Goal: Information Seeking & Learning: Learn about a topic

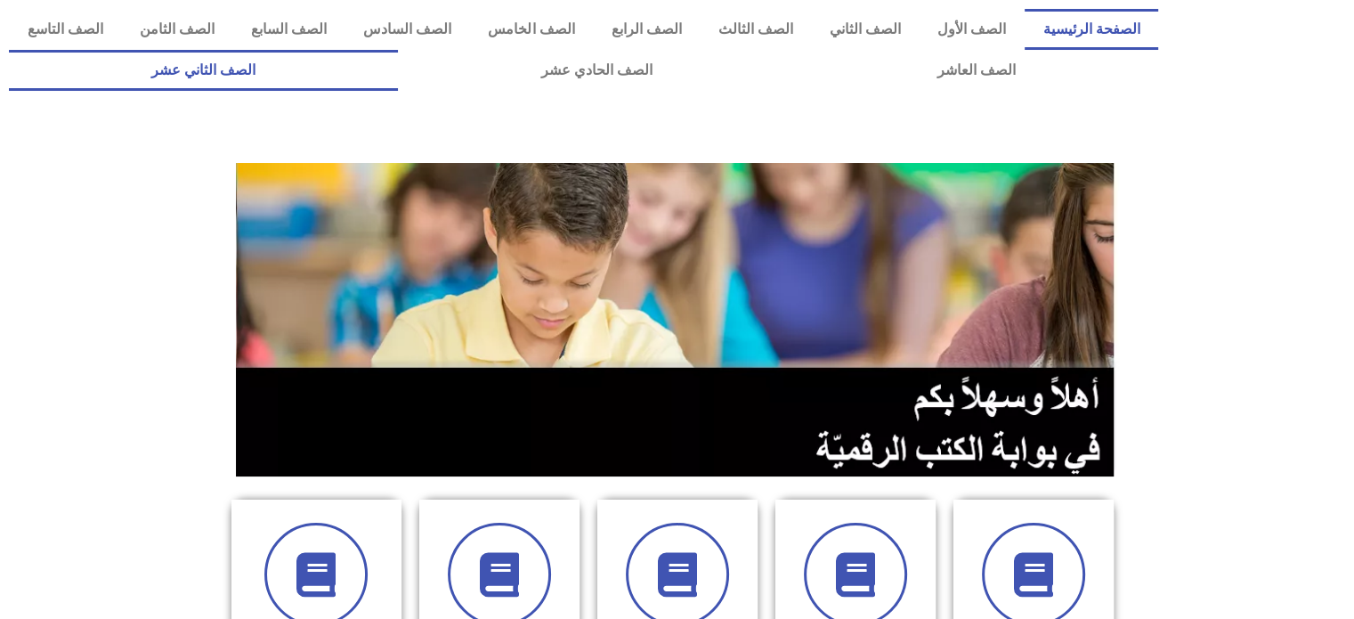
click at [338, 61] on link "الصف الثاني عشر" at bounding box center [203, 70] width 389 height 41
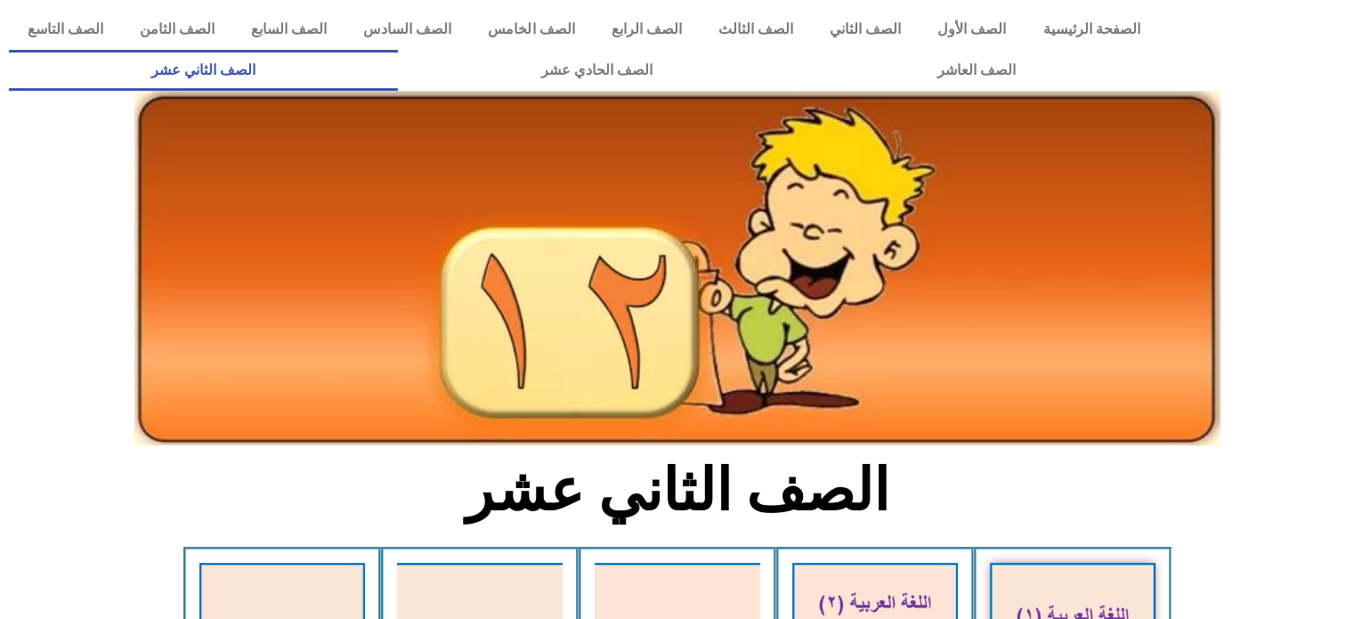
scroll to position [541, 0]
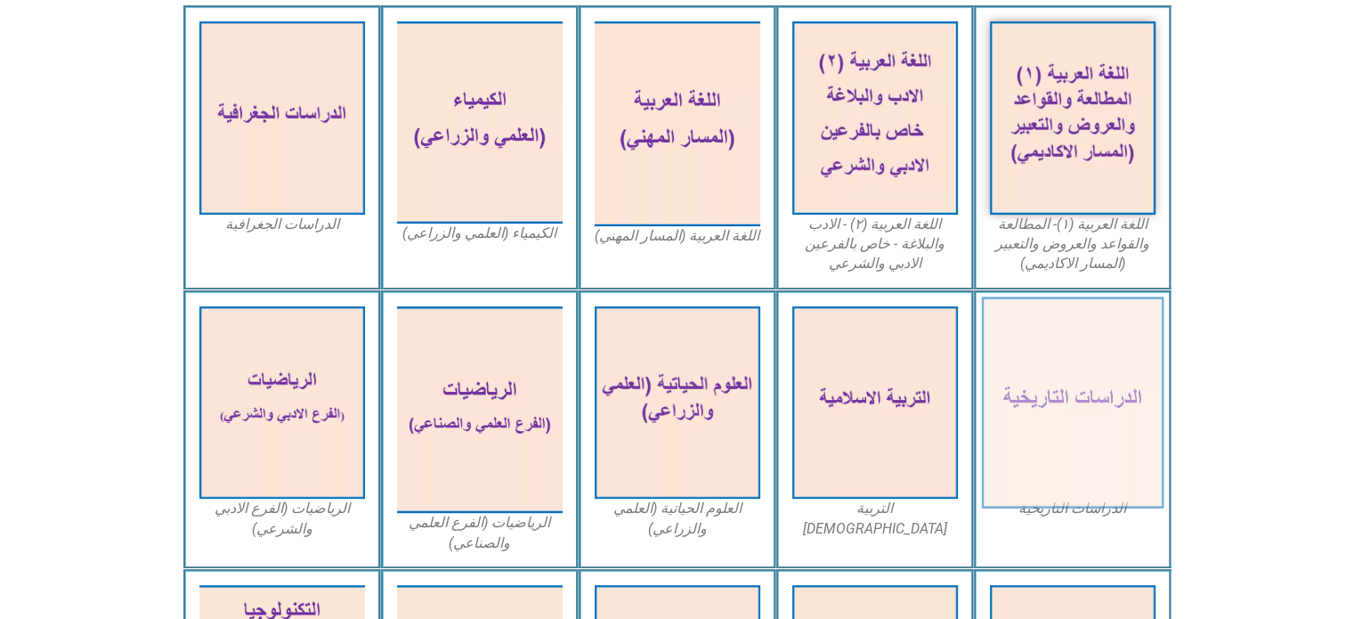
click at [1129, 380] on img at bounding box center [1072, 402] width 182 height 212
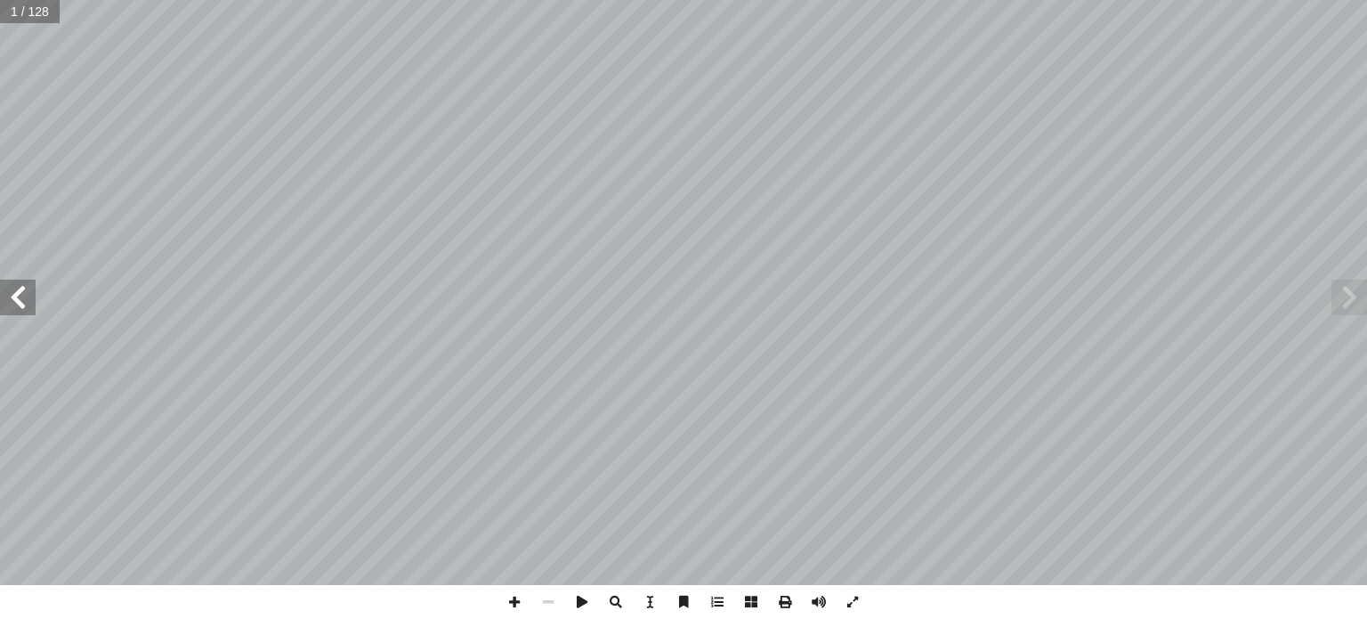
click at [19, 303] on span at bounding box center [18, 297] width 36 height 36
